Goal: Task Accomplishment & Management: Use online tool/utility

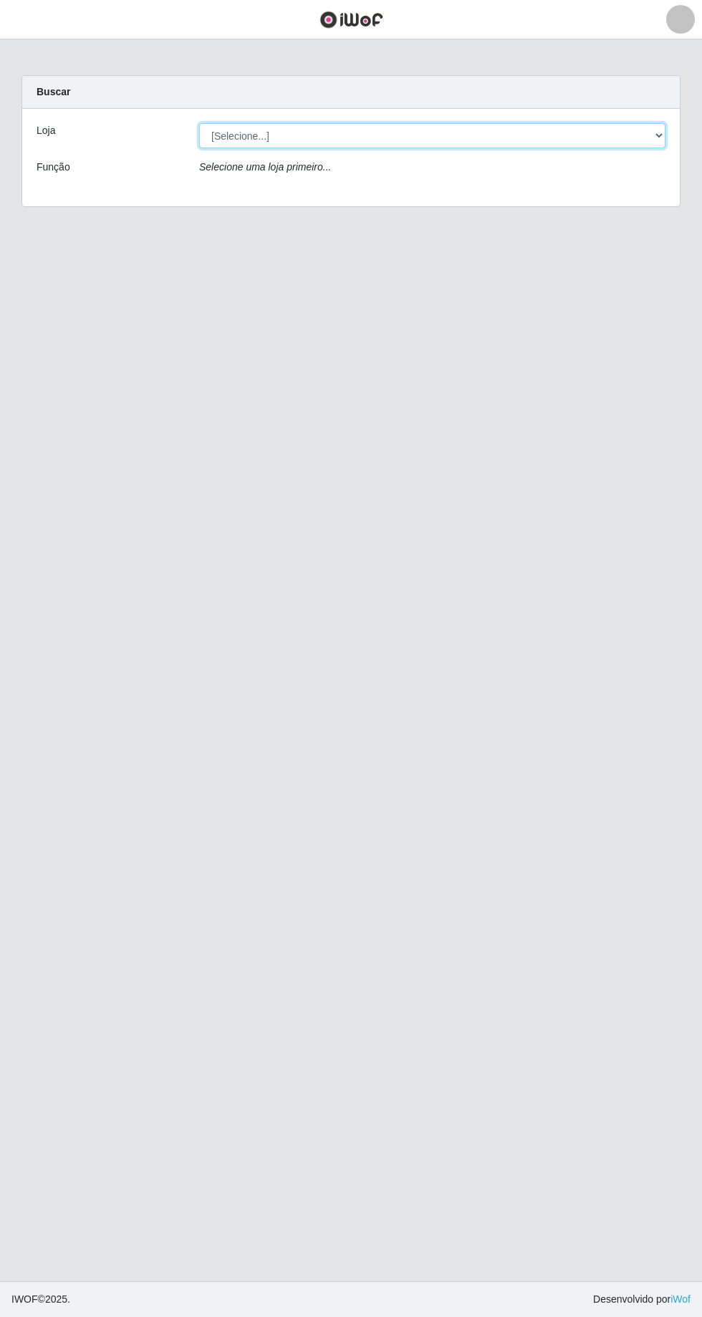
click at [650, 128] on select "[Selecione...] [GEOGRAPHIC_DATA] - [GEOGRAPHIC_DATA] - [GEOGRAPHIC_DATA] - [GEO…" at bounding box center [432, 135] width 466 height 25
select select "508"
click at [199, 123] on select "[Selecione...] [GEOGRAPHIC_DATA] - [GEOGRAPHIC_DATA] - [GEOGRAPHIC_DATA] - [GEO…" at bounding box center [432, 135] width 466 height 25
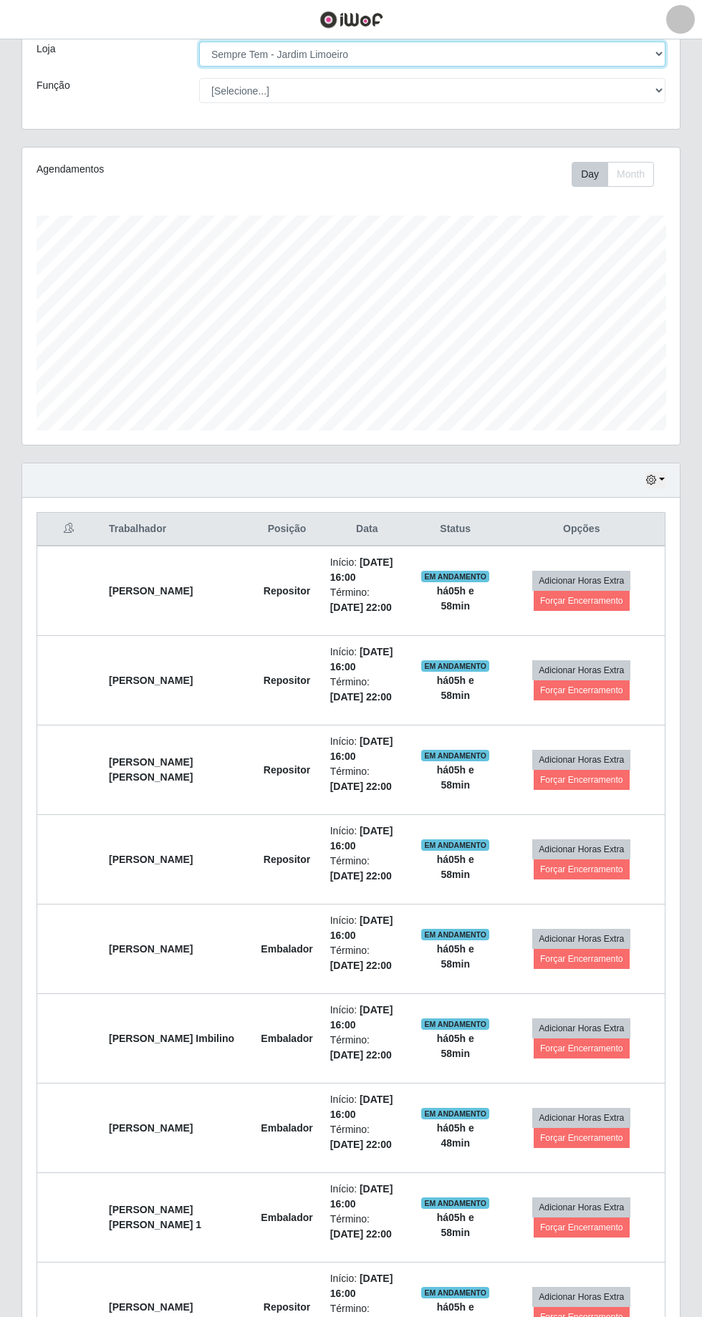
scroll to position [82, 0]
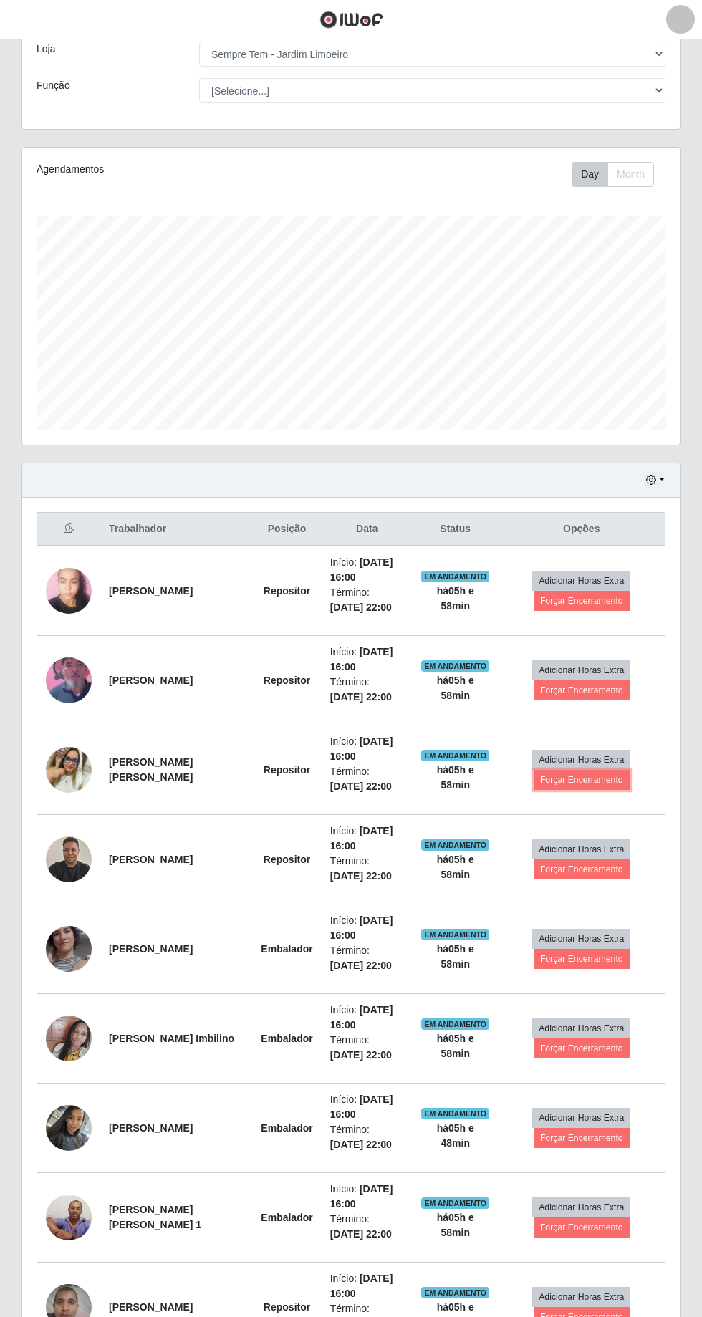
click at [591, 778] on button "Forçar Encerramento" at bounding box center [581, 780] width 96 height 20
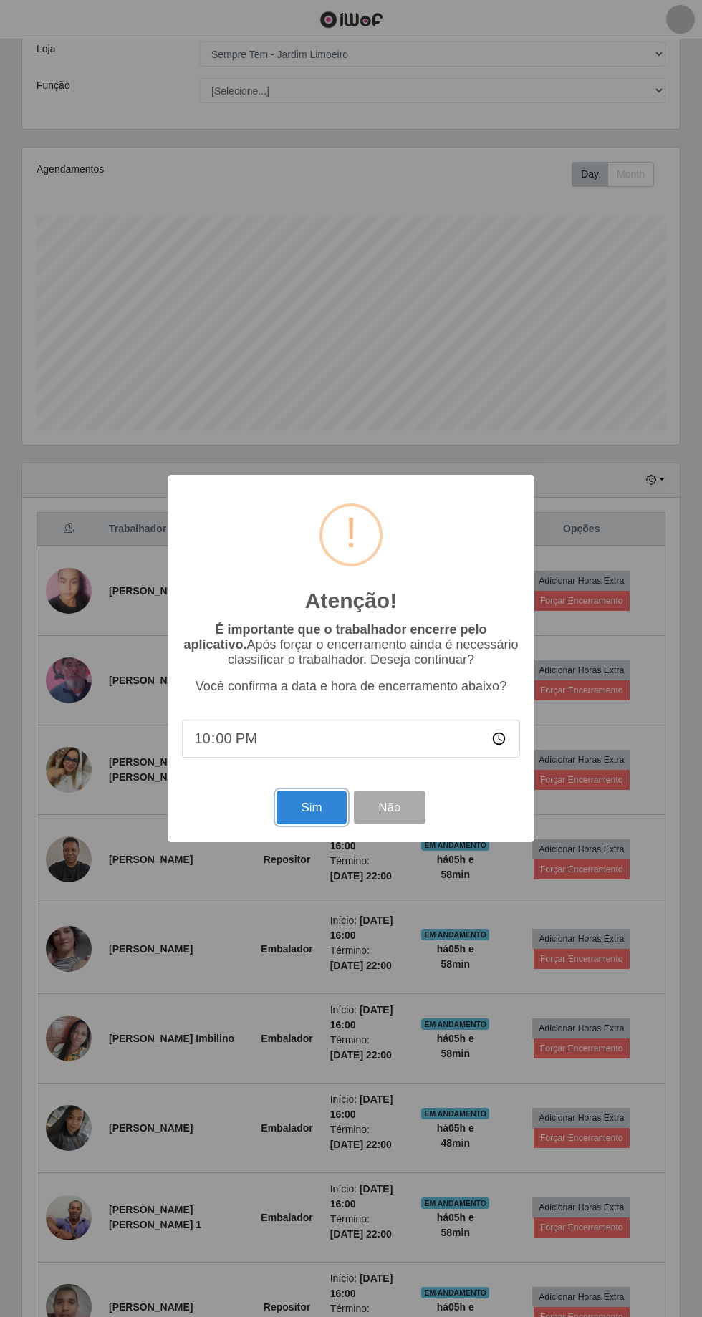
click at [321, 824] on button "Sim" at bounding box center [310, 808] width 69 height 34
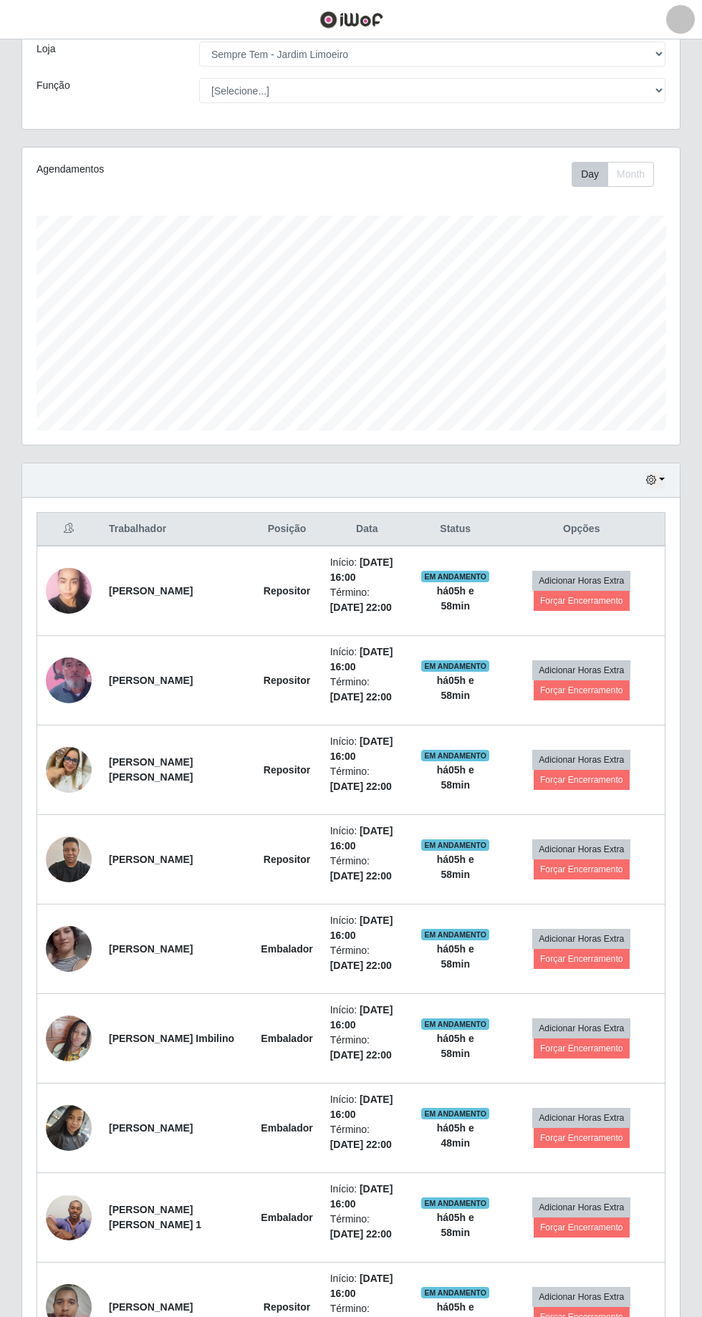
scroll to position [0, 0]
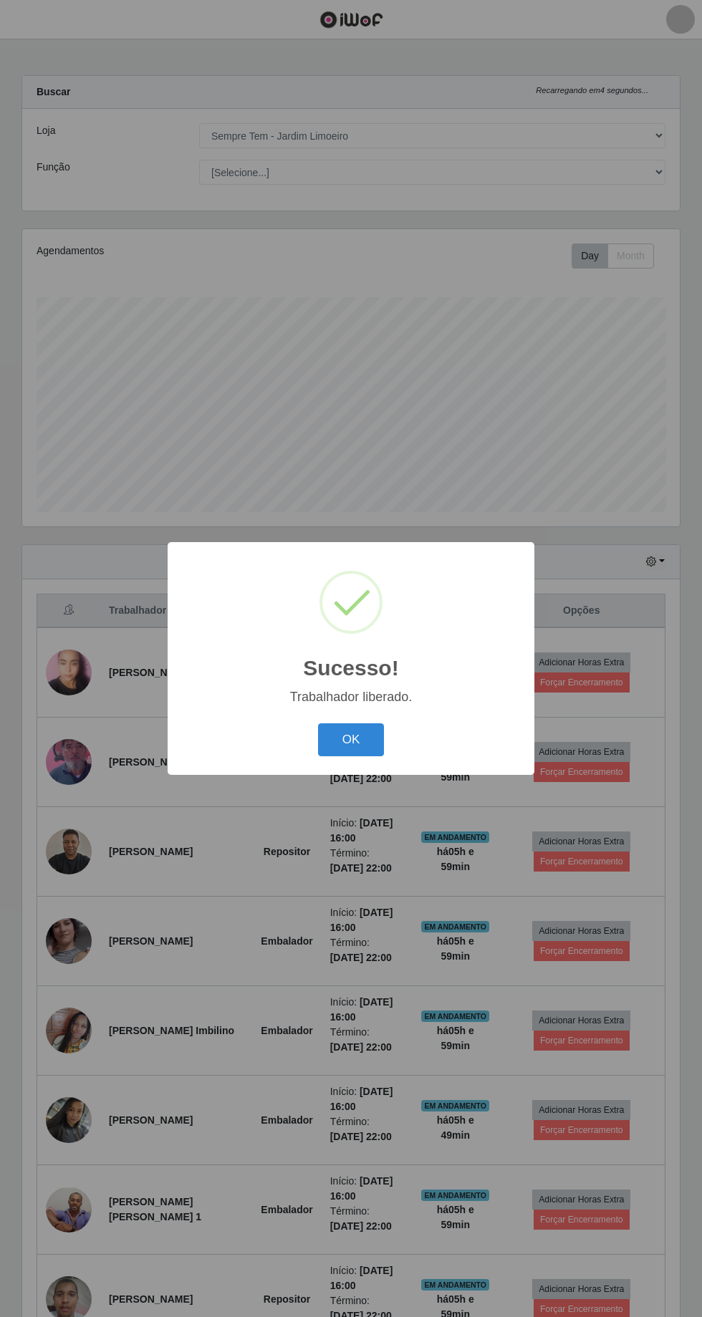
click at [373, 757] on button "OK" at bounding box center [351, 740] width 67 height 34
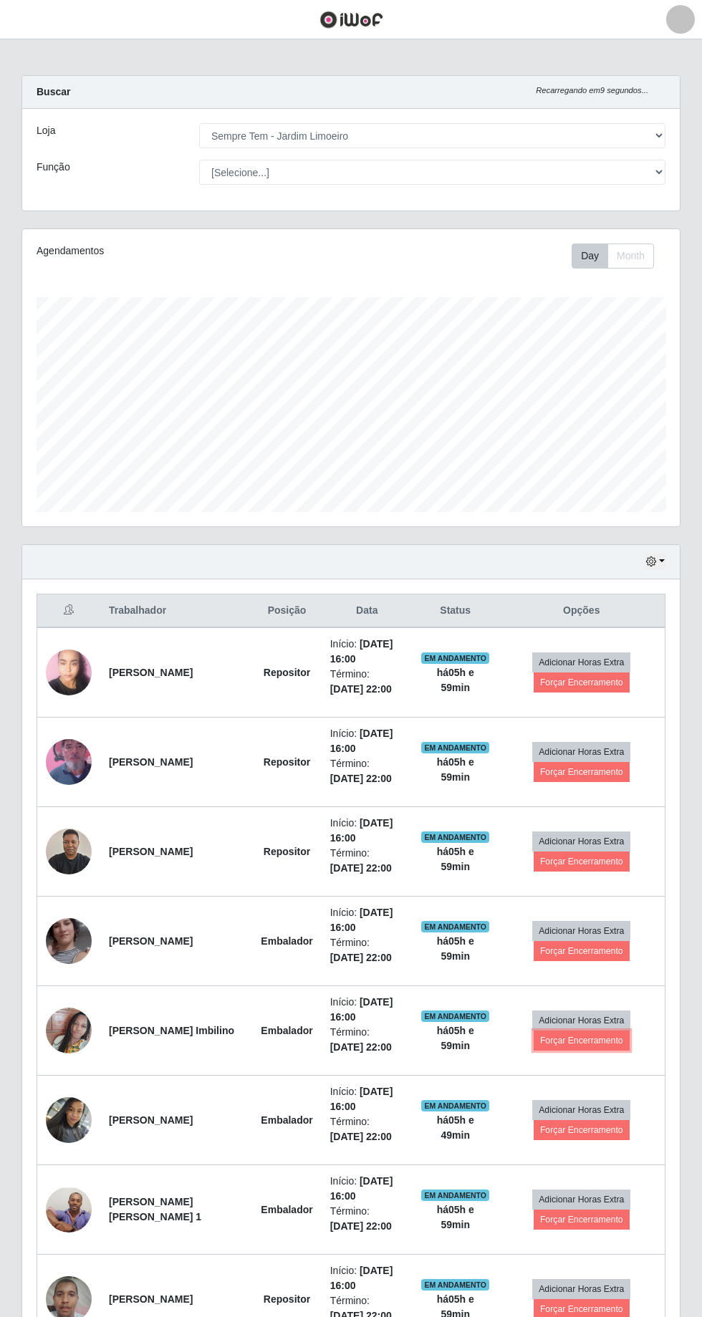
click at [607, 1038] on button "Forçar Encerramento" at bounding box center [581, 1040] width 96 height 20
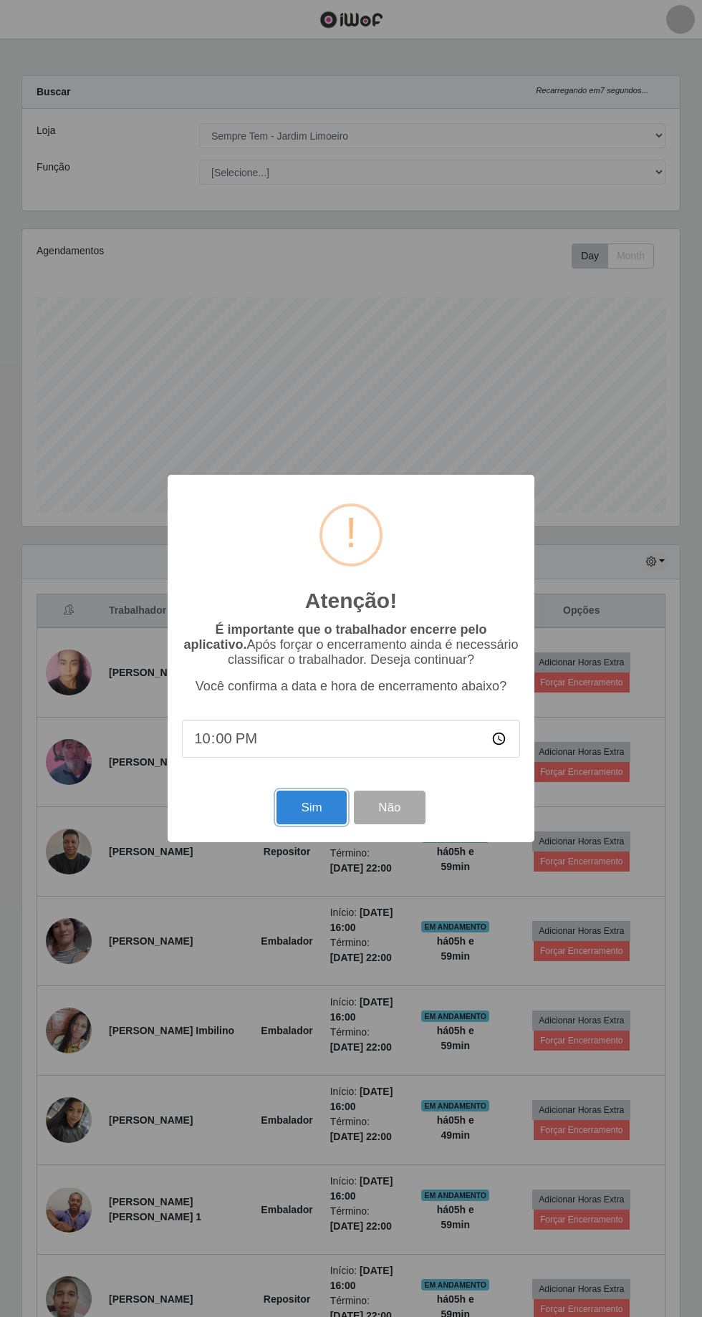
click at [322, 806] on button "Sim" at bounding box center [310, 808] width 69 height 34
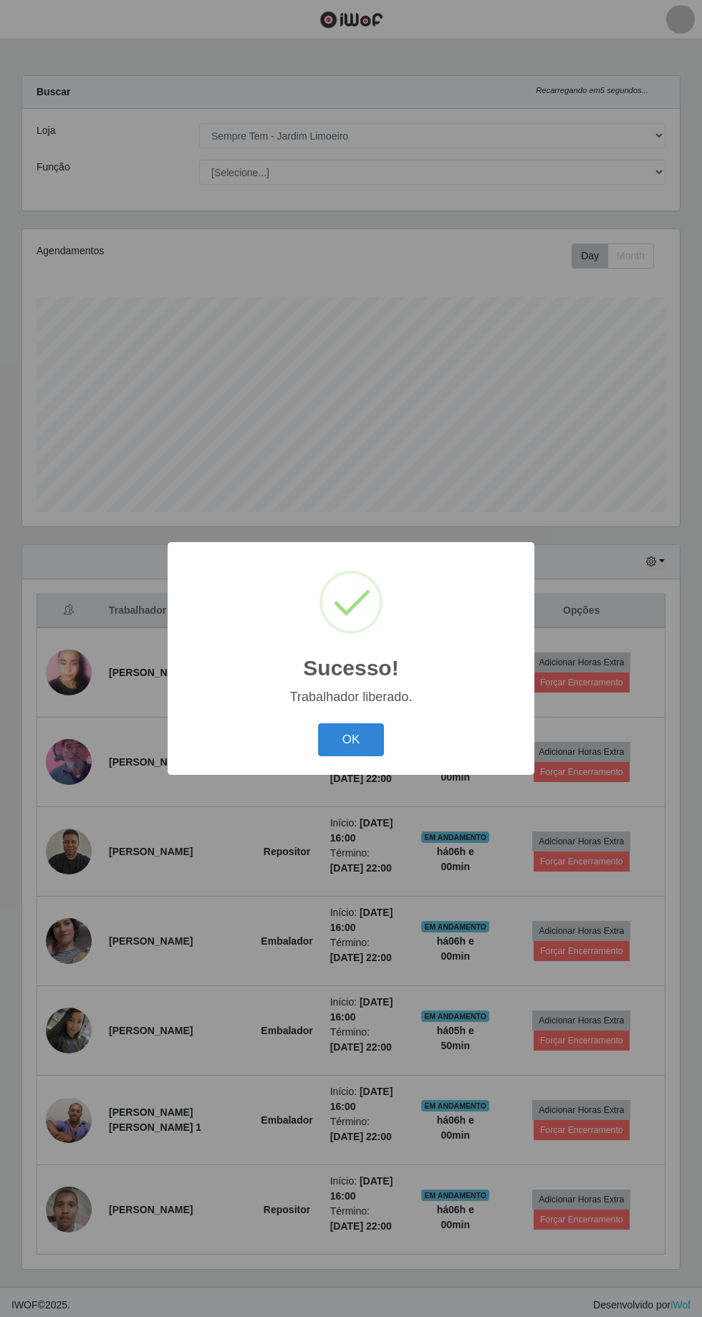
click at [376, 743] on button "OK" at bounding box center [351, 740] width 67 height 34
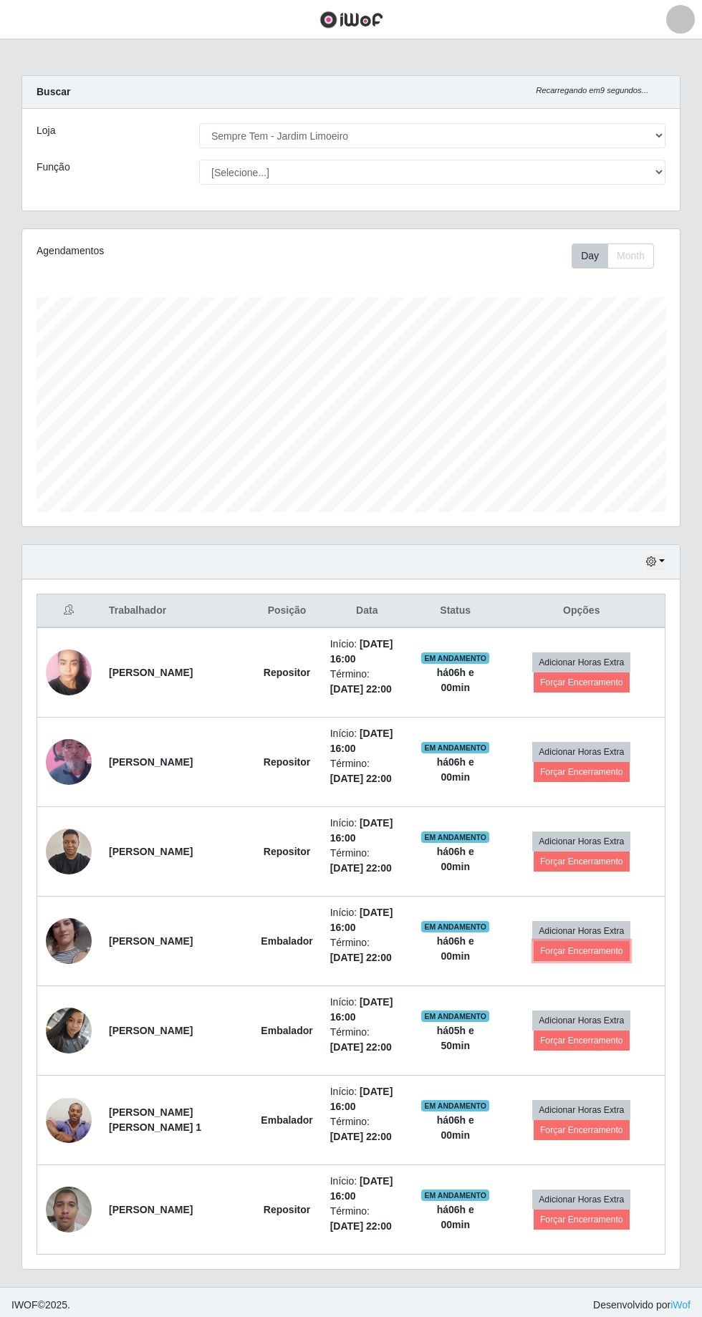
click at [602, 945] on button "Forçar Encerramento" at bounding box center [581, 951] width 96 height 20
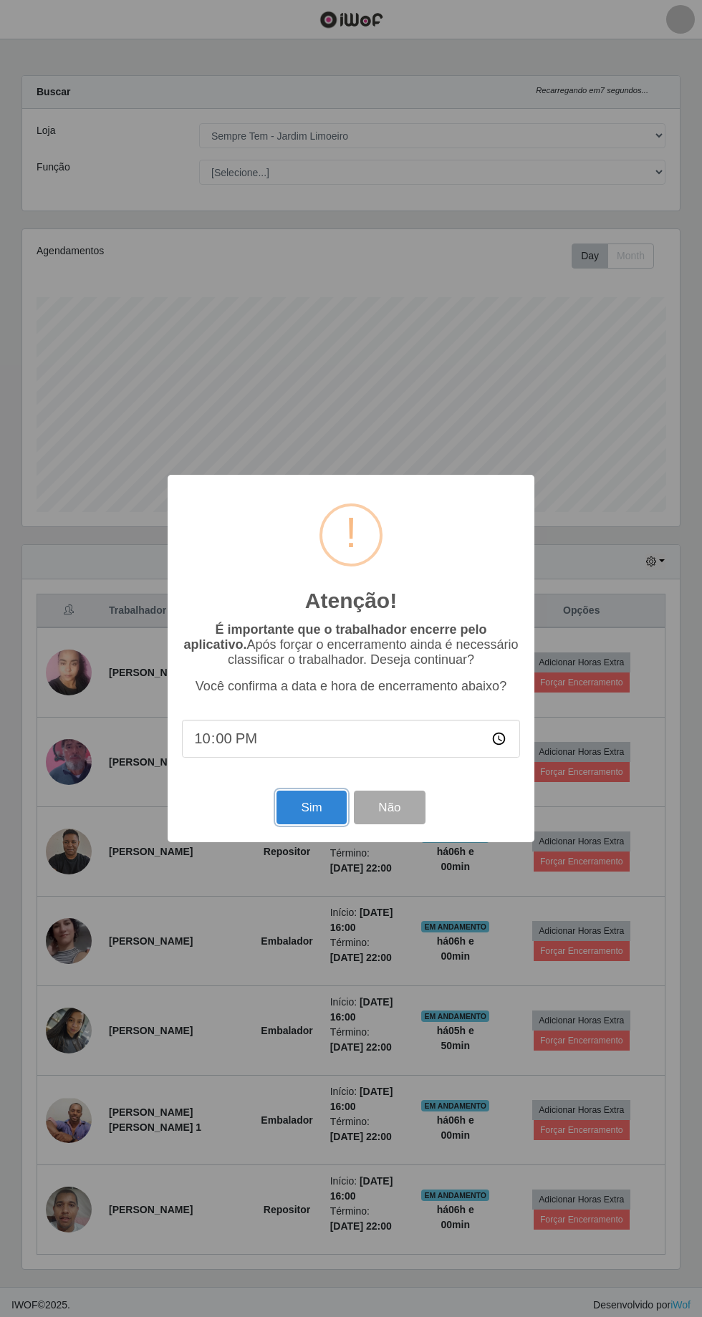
click at [328, 805] on button "Sim" at bounding box center [310, 808] width 69 height 34
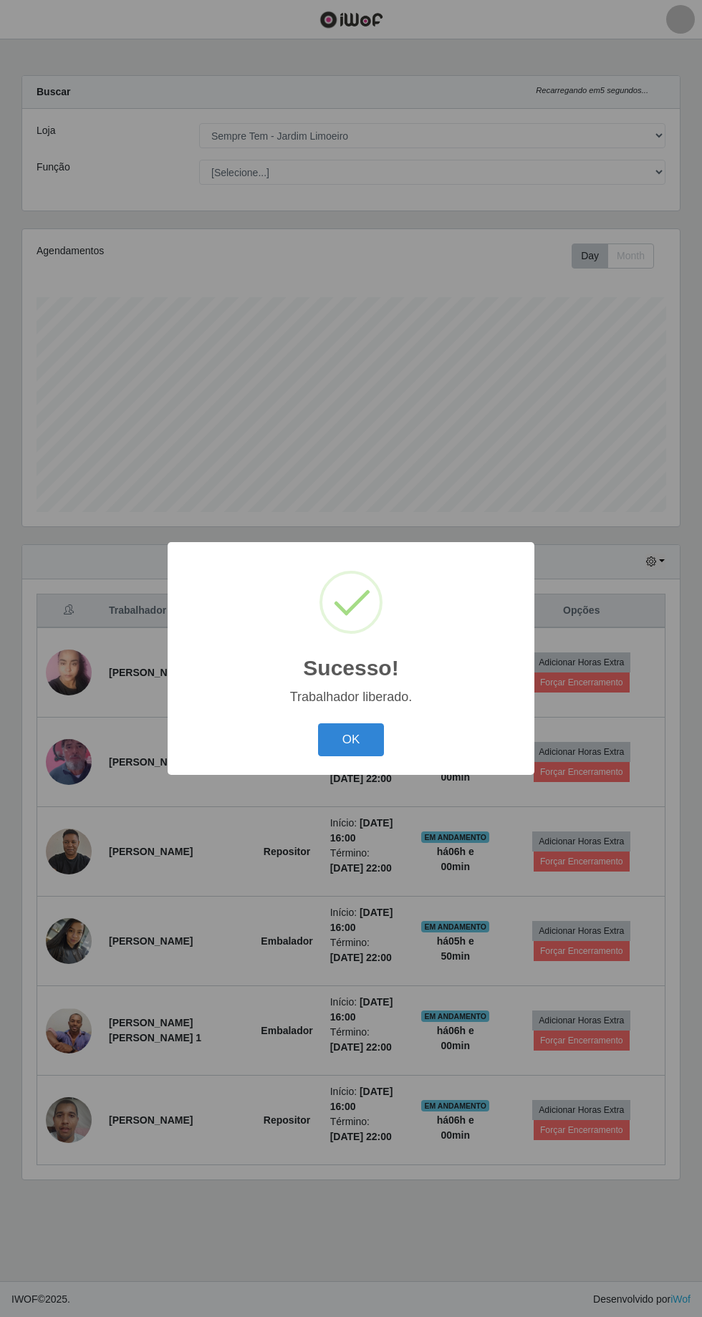
click at [365, 728] on button "OK" at bounding box center [351, 740] width 67 height 34
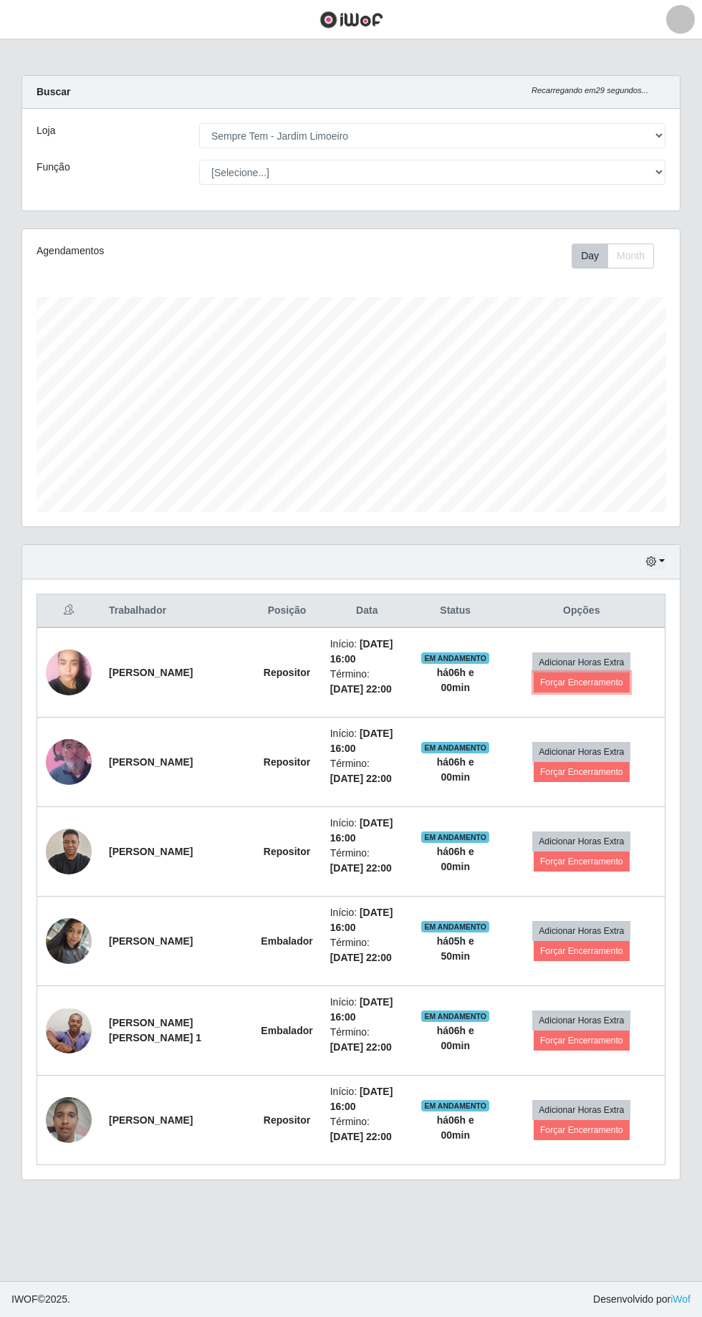
click at [599, 680] on button "Forçar Encerramento" at bounding box center [581, 682] width 96 height 20
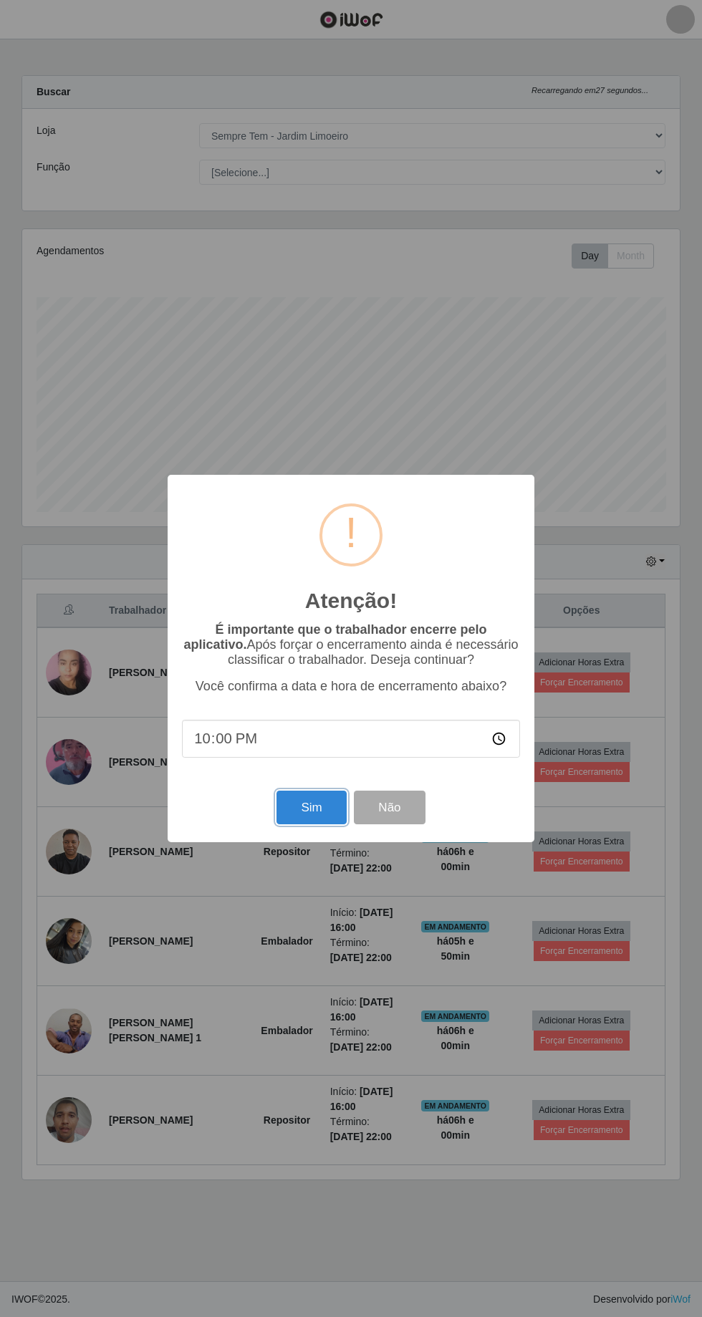
click at [328, 808] on button "Sim" at bounding box center [310, 808] width 69 height 34
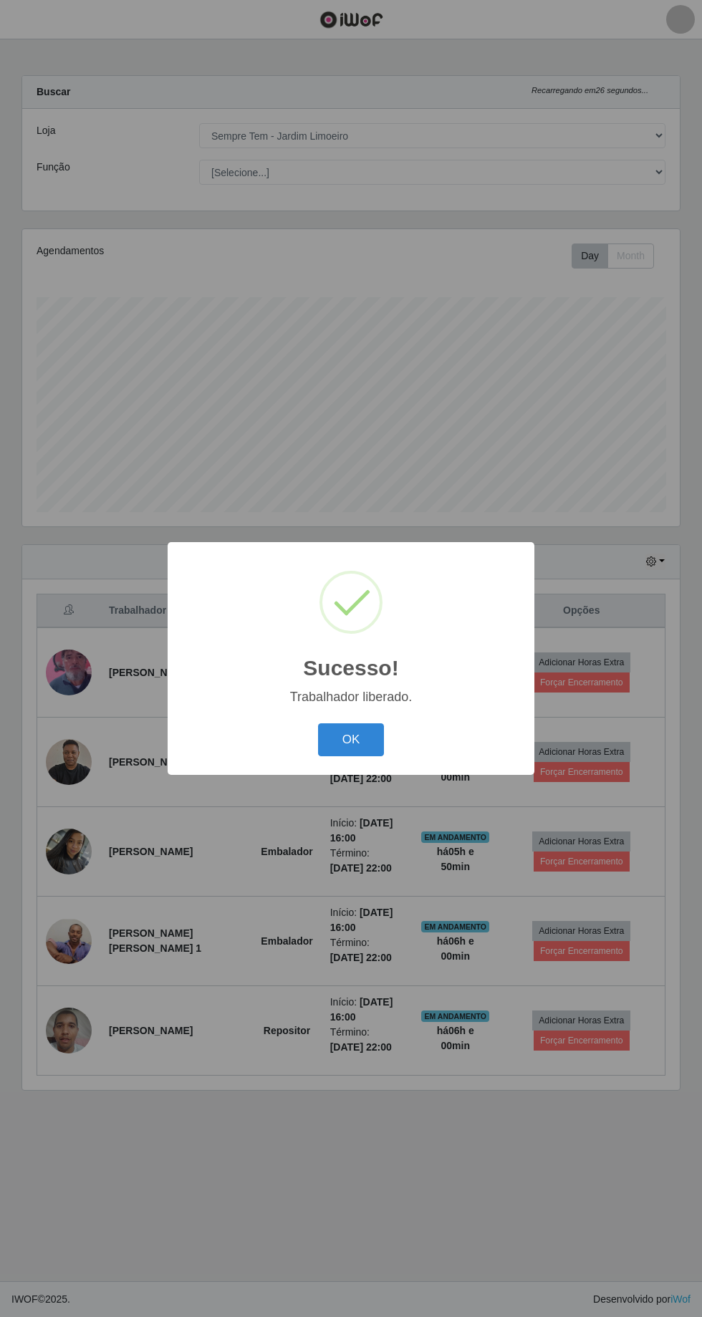
click at [368, 743] on button "OK" at bounding box center [351, 740] width 67 height 34
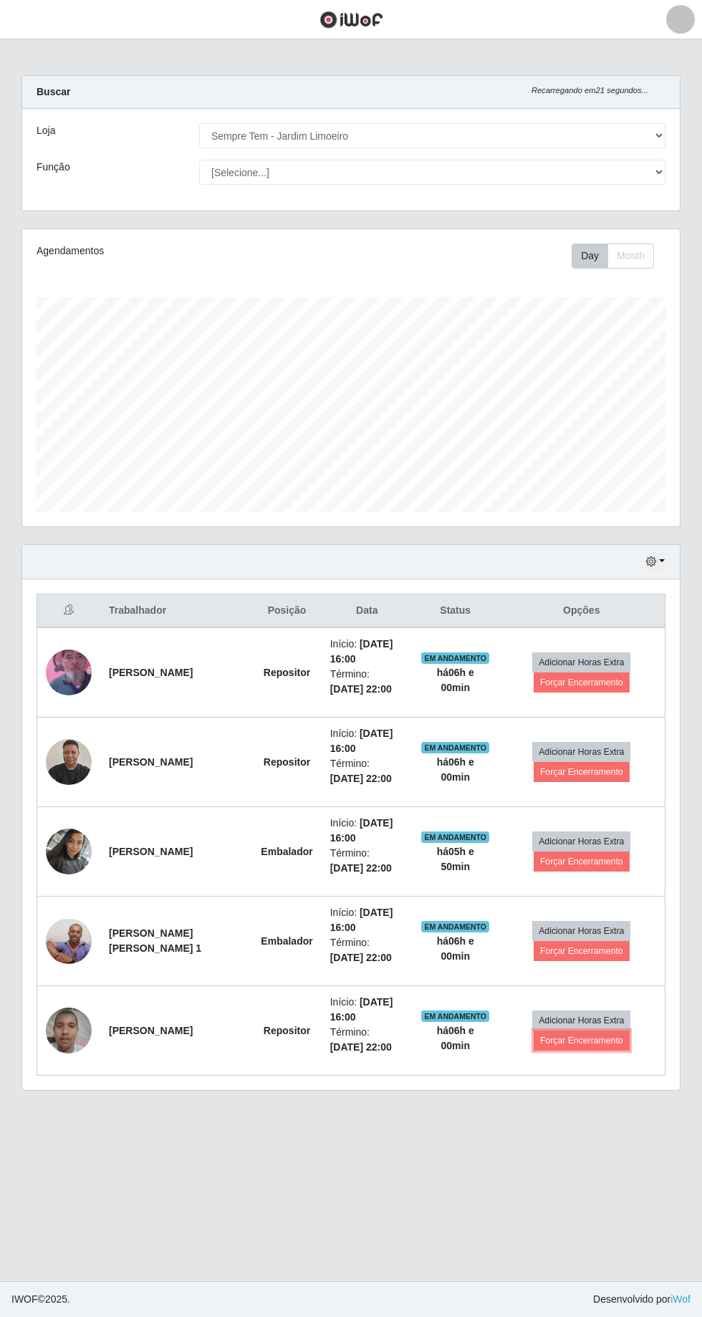
click at [614, 1030] on button "Forçar Encerramento" at bounding box center [581, 1040] width 96 height 20
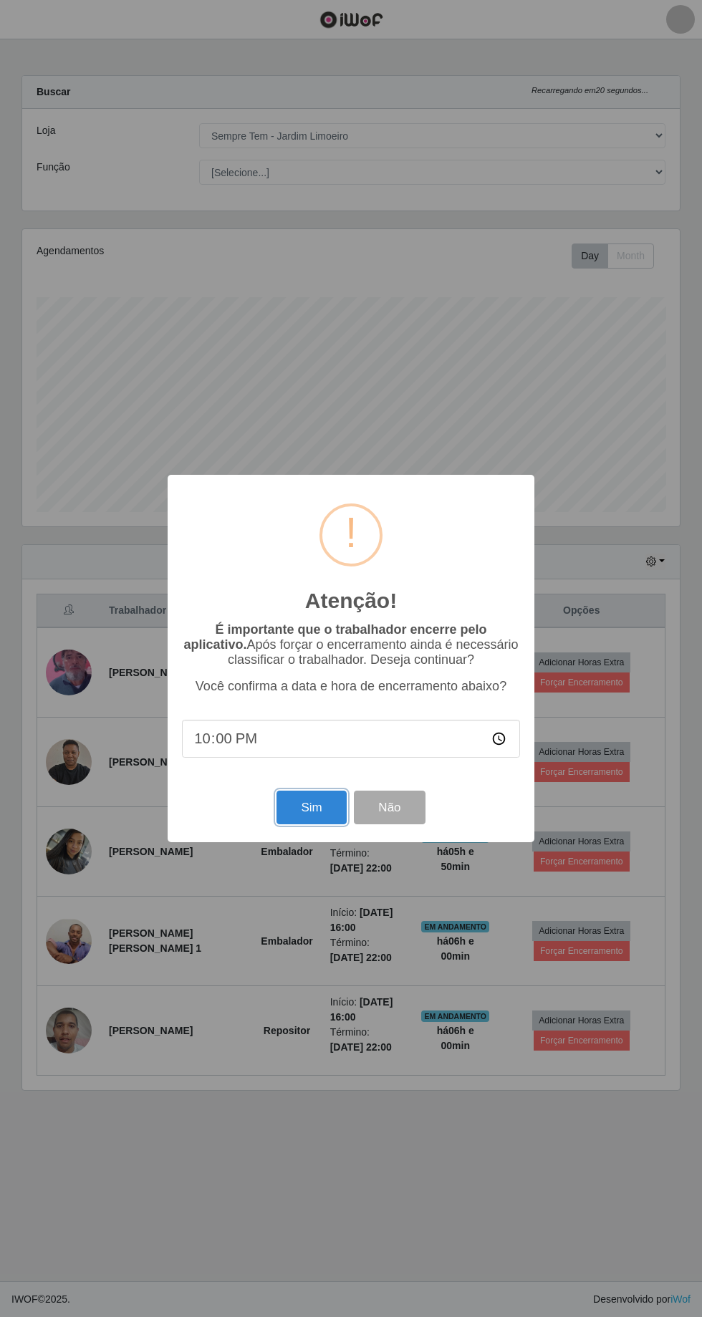
click at [325, 806] on button "Sim" at bounding box center [310, 808] width 69 height 34
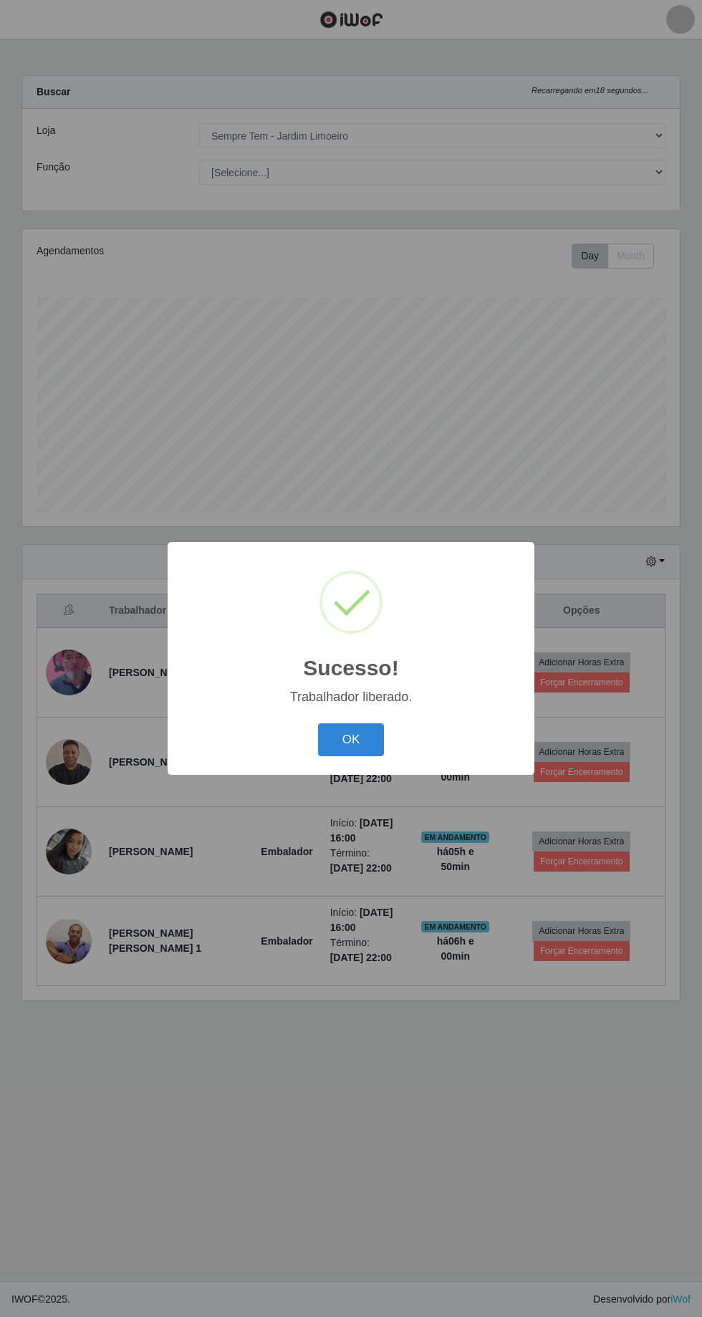
click at [380, 738] on button "OK" at bounding box center [351, 740] width 67 height 34
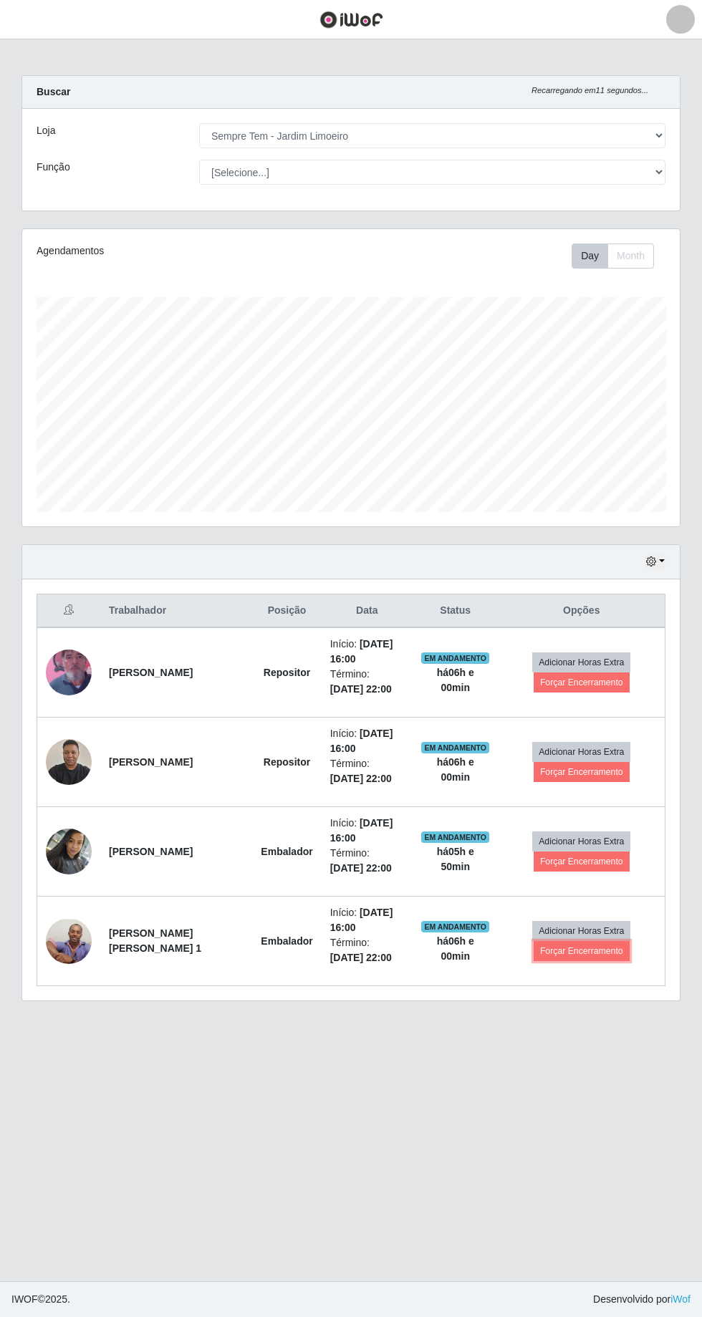
click at [599, 947] on button "Forçar Encerramento" at bounding box center [581, 951] width 96 height 20
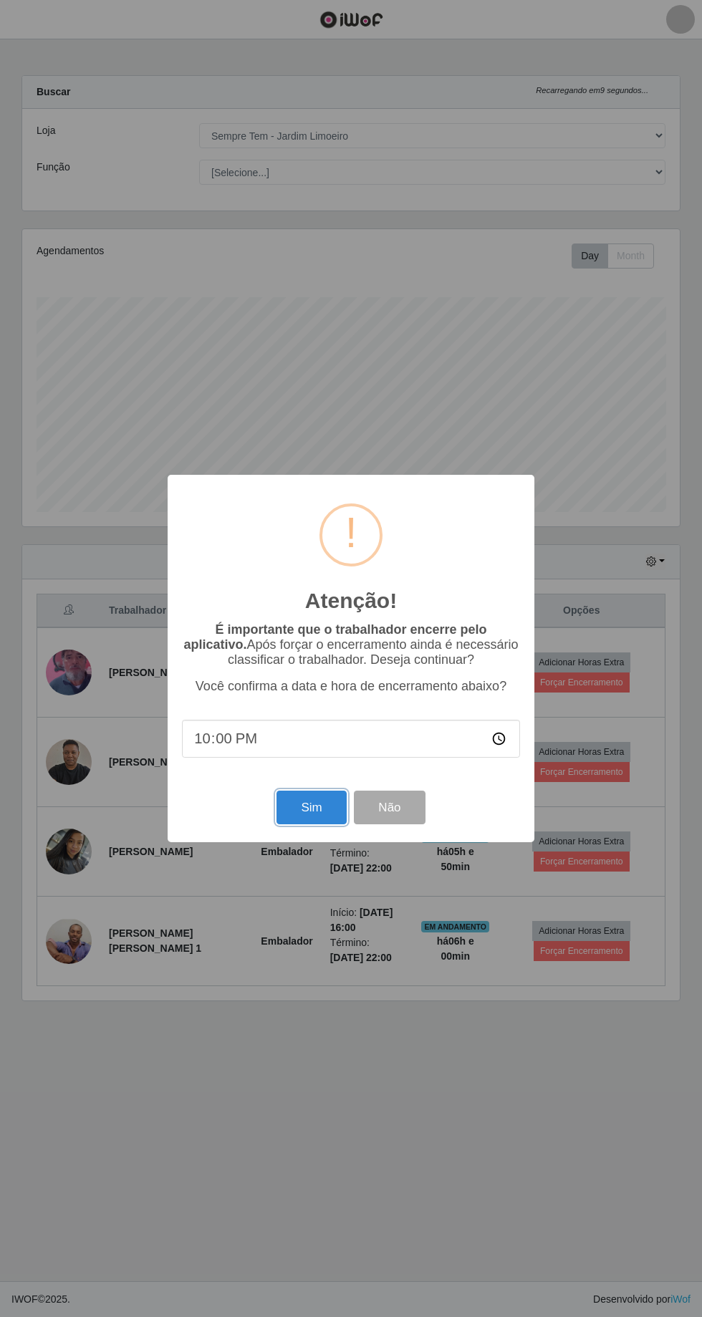
click at [329, 809] on button "Sim" at bounding box center [310, 808] width 69 height 34
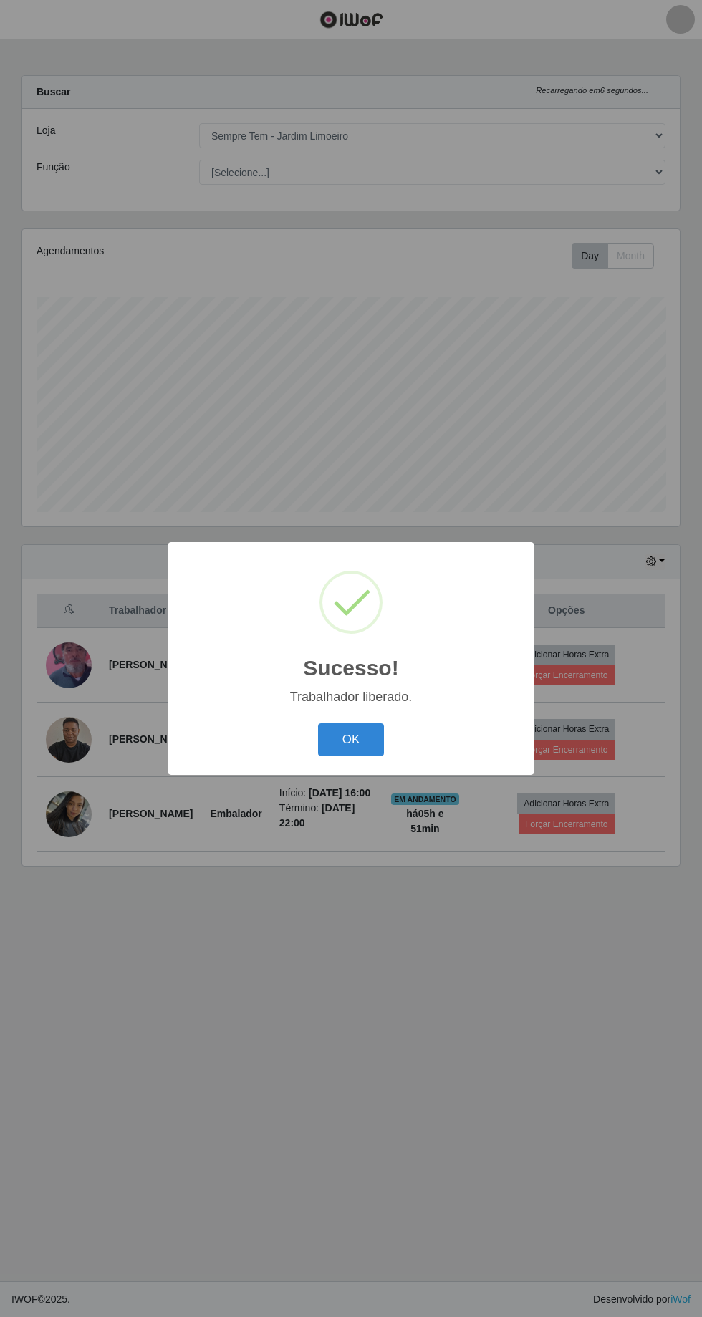
click at [362, 743] on button "OK" at bounding box center [351, 740] width 67 height 34
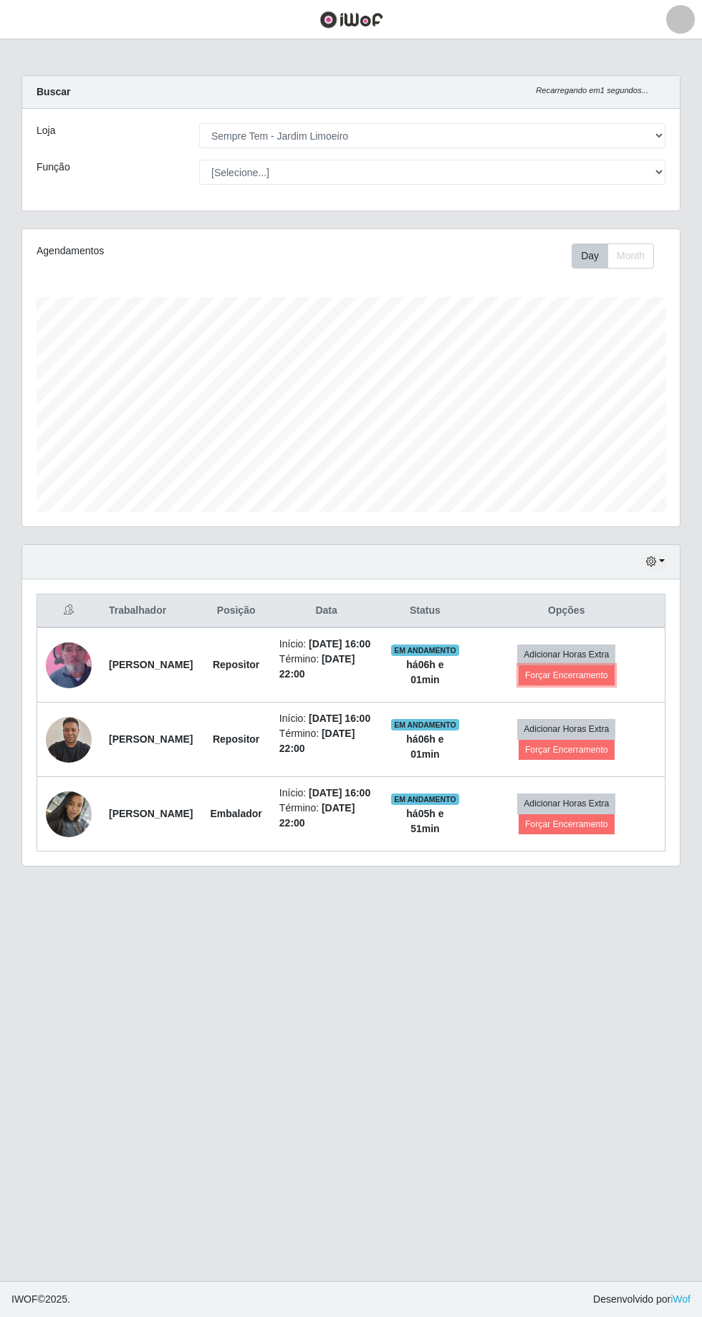
click at [596, 673] on button "Forçar Encerramento" at bounding box center [566, 675] width 96 height 20
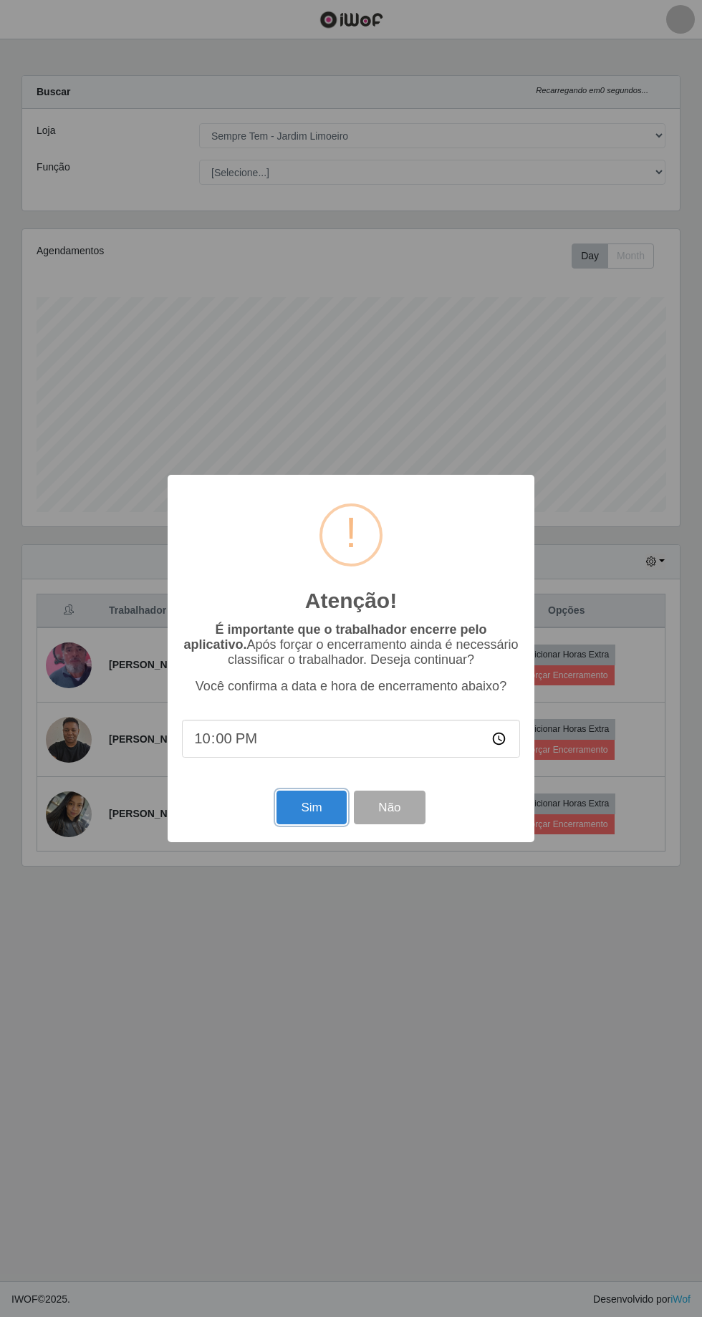
click at [314, 803] on button "Sim" at bounding box center [310, 808] width 69 height 34
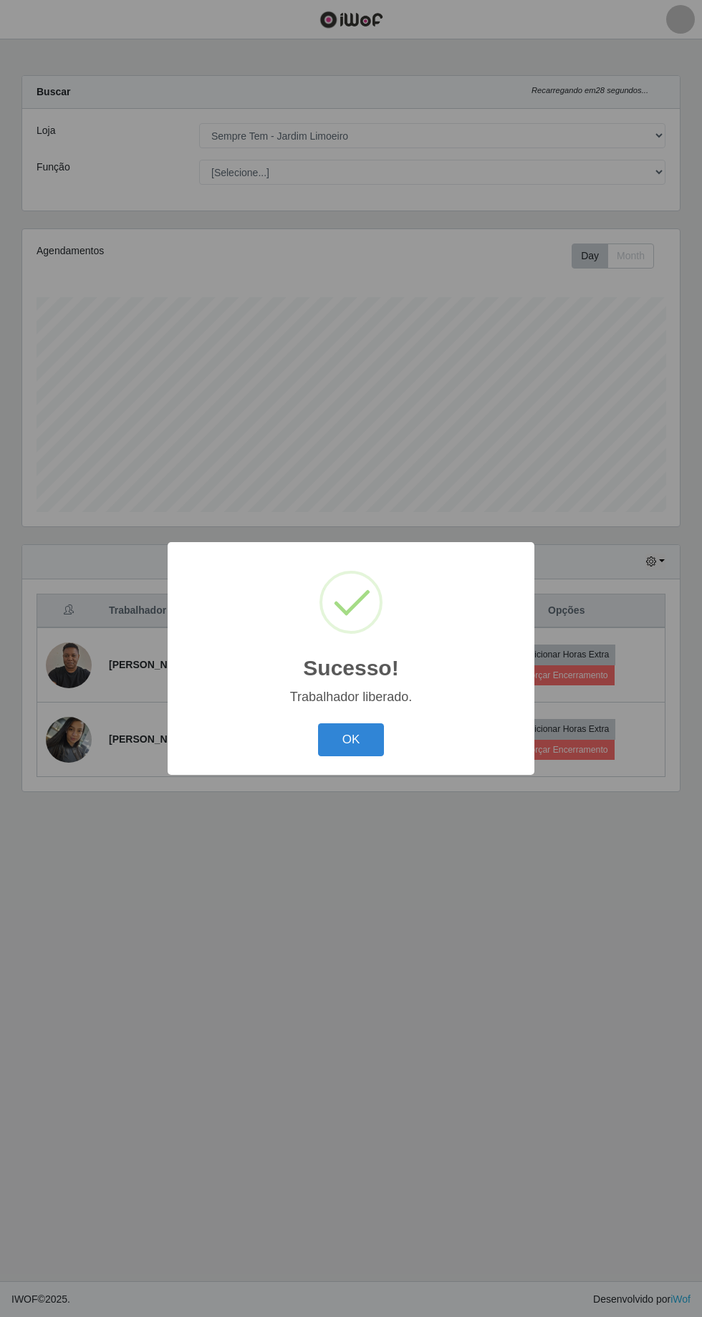
click at [360, 739] on button "OK" at bounding box center [351, 740] width 67 height 34
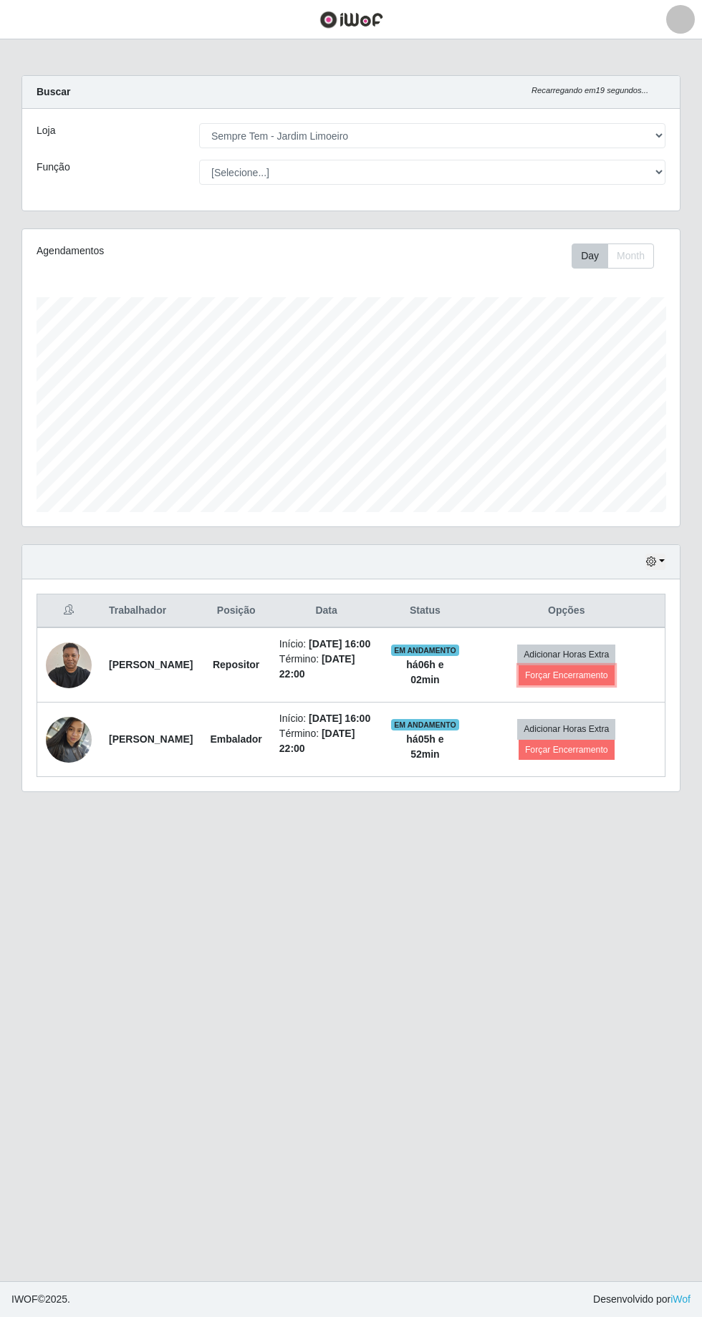
click at [578, 672] on button "Forçar Encerramento" at bounding box center [566, 675] width 96 height 20
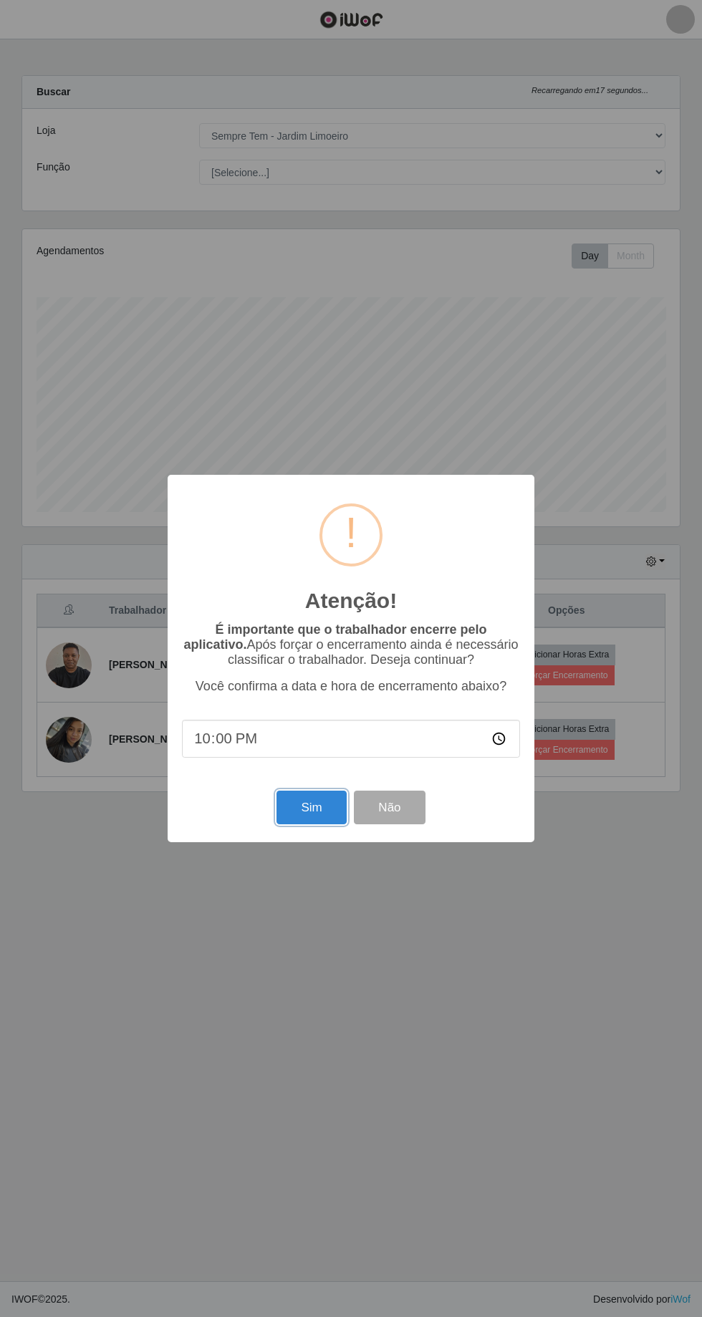
click at [296, 803] on button "Sim" at bounding box center [310, 808] width 69 height 34
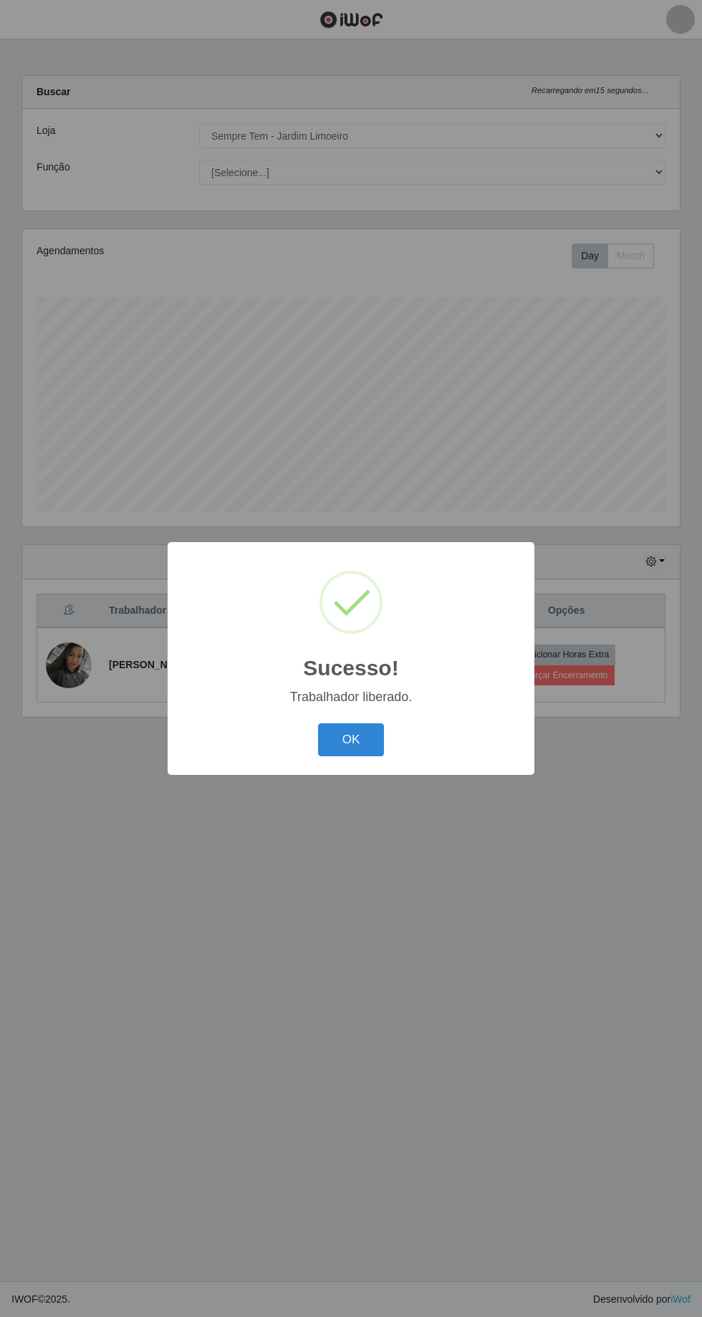
click at [350, 739] on button "OK" at bounding box center [351, 740] width 67 height 34
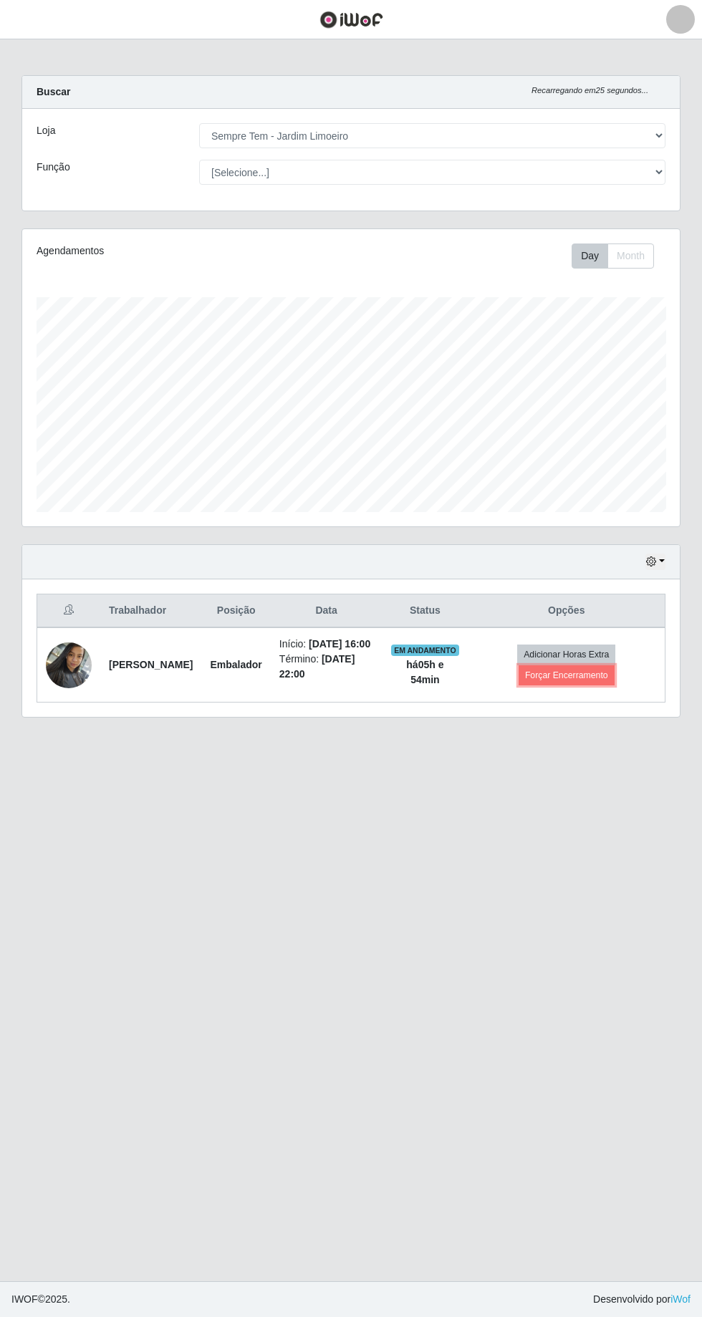
click at [596, 684] on button "Forçar Encerramento" at bounding box center [566, 675] width 96 height 20
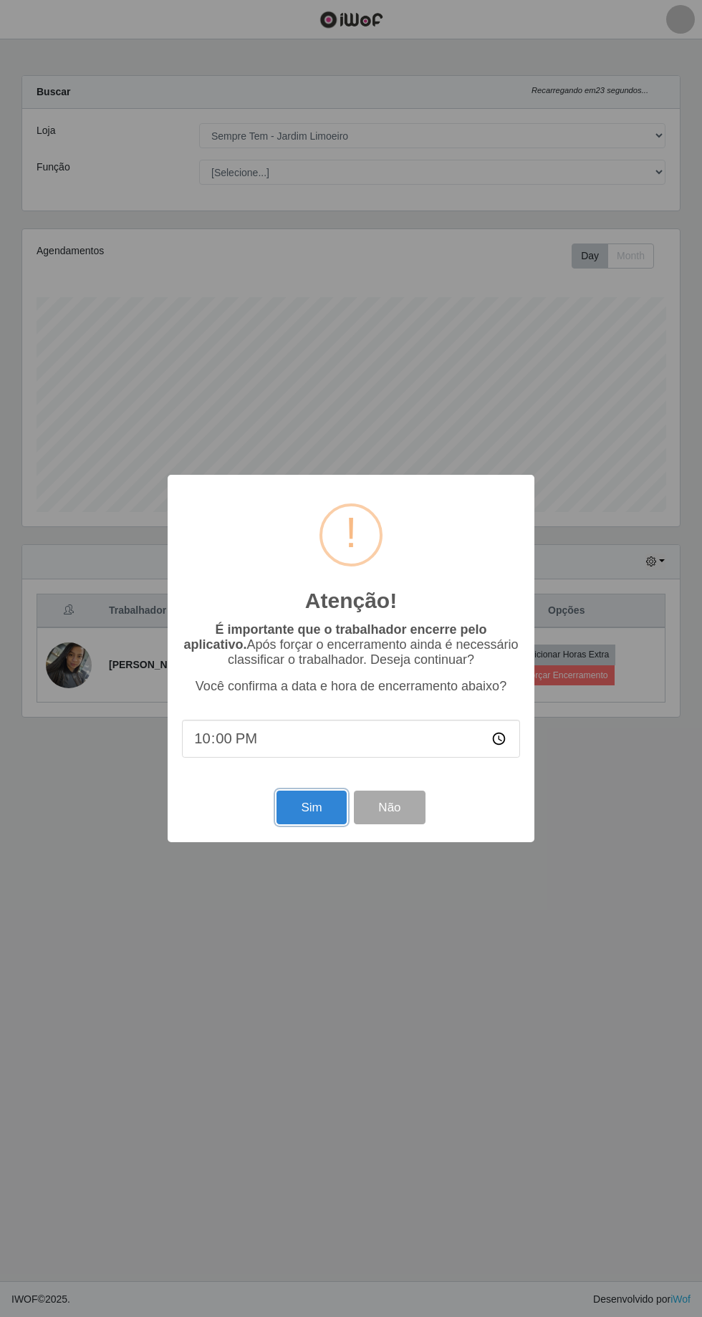
click at [311, 807] on button "Sim" at bounding box center [310, 808] width 69 height 34
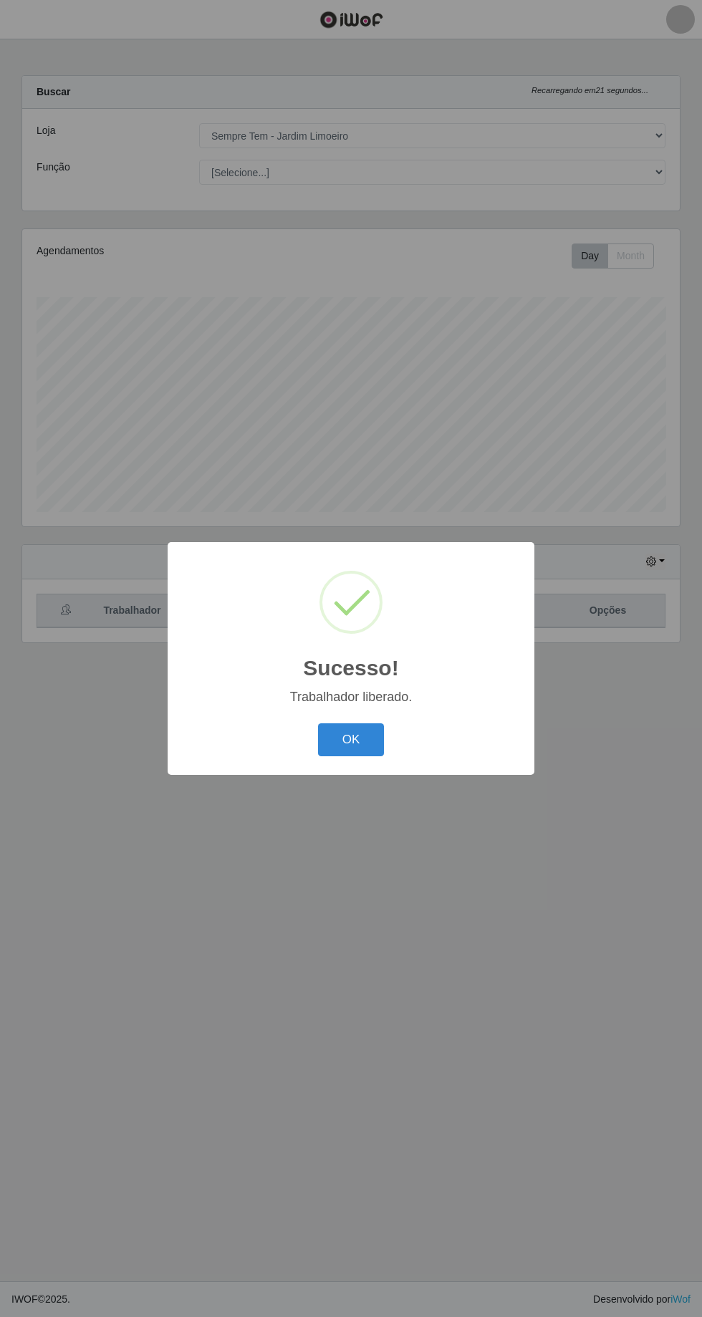
click at [371, 745] on button "OK" at bounding box center [351, 740] width 67 height 34
